Goal: Information Seeking & Learning: Compare options

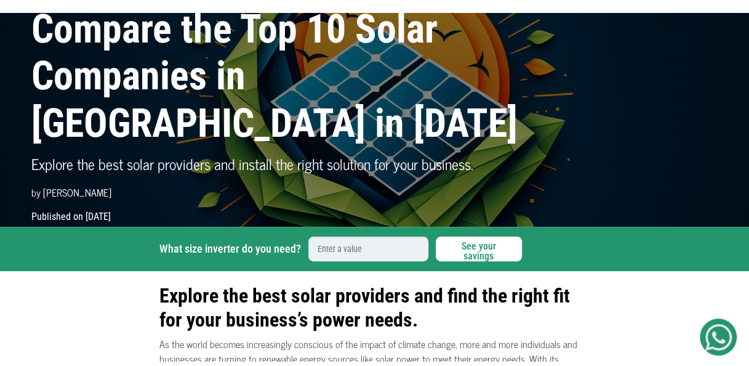
scroll to position [44, 0]
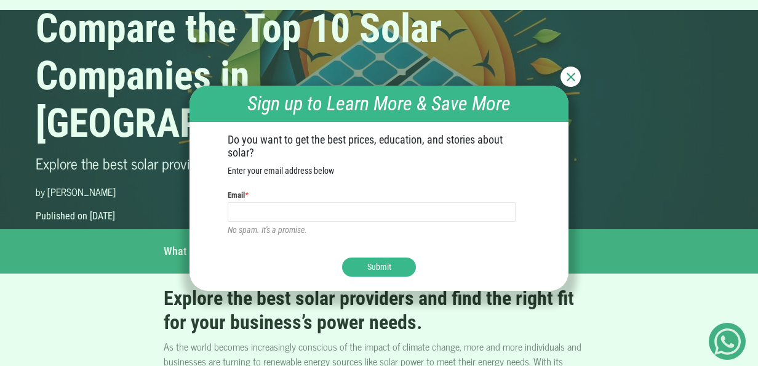
click at [572, 74] on img at bounding box center [571, 77] width 9 height 9
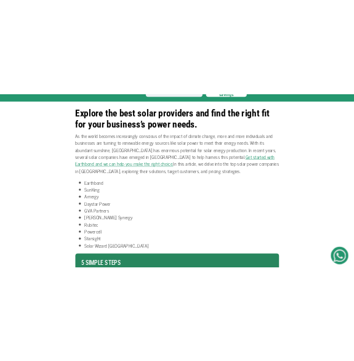
scroll to position [303, 0]
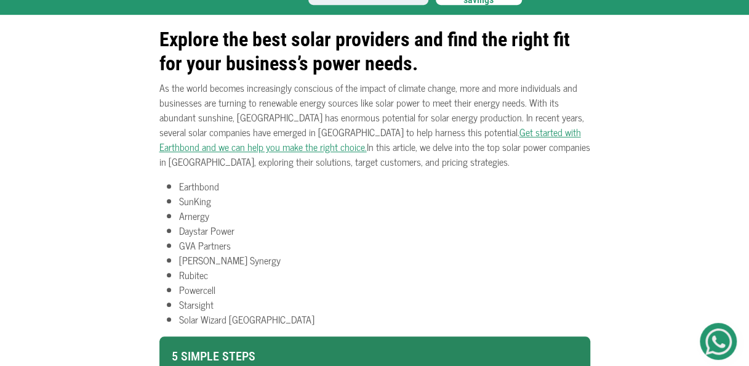
click at [223, 300] on li "Starsight" at bounding box center [384, 304] width 411 height 15
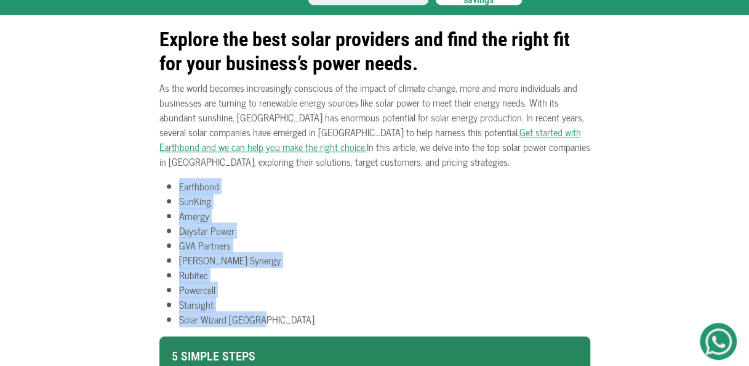
drag, startPoint x: 262, startPoint y: 320, endPoint x: 177, endPoint y: 188, distance: 156.7
click at [177, 188] on ul "Earthbond SunKing Arnergy Daystar Power GVA Partners Havenhill Synergy Rubitec …" at bounding box center [374, 252] width 431 height 148
drag, startPoint x: 177, startPoint y: 188, endPoint x: 215, endPoint y: 210, distance: 43.3
click at [215, 210] on li "Arnergy" at bounding box center [384, 215] width 411 height 15
